Goal: Transaction & Acquisition: Purchase product/service

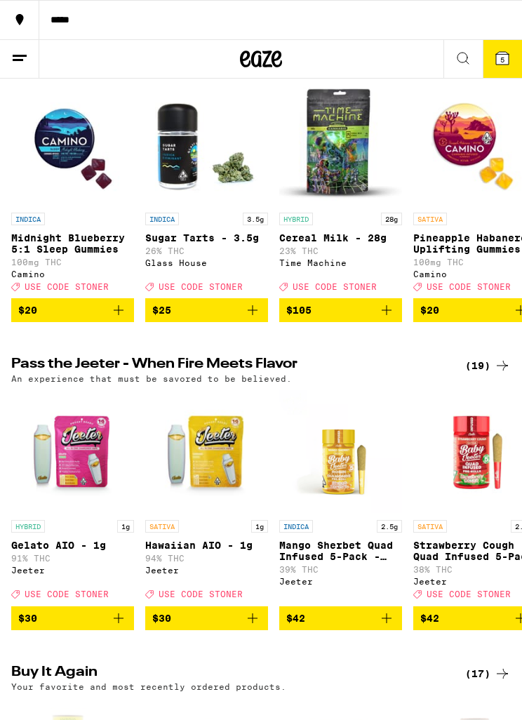
click at [24, 62] on icon at bounding box center [19, 58] width 17 height 17
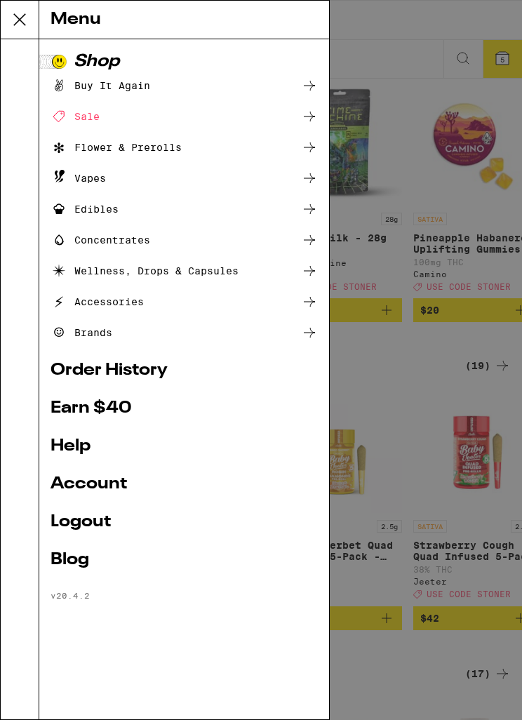
click at [417, 36] on div "Menu Shop Buy It Again Sale Flower & Prerolls Vapes Edibles Concentrates Wellne…" at bounding box center [261, 360] width 522 height 720
